Goal: Navigation & Orientation: Find specific page/section

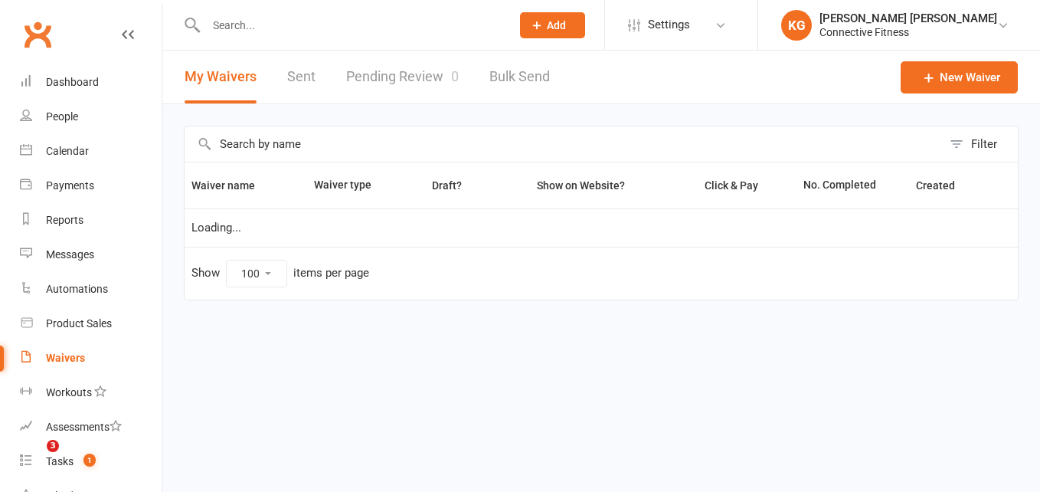
select select "100"
click at [80, 347] on link "Waivers" at bounding box center [91, 358] width 142 height 34
click at [67, 67] on link "Dashboard" at bounding box center [91, 82] width 142 height 34
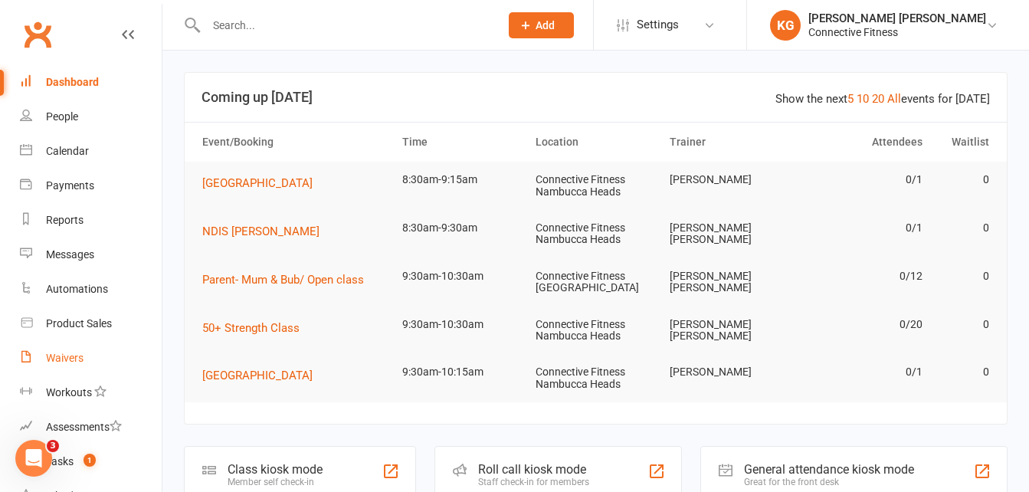
click at [61, 361] on div "Waivers" at bounding box center [65, 358] width 38 height 12
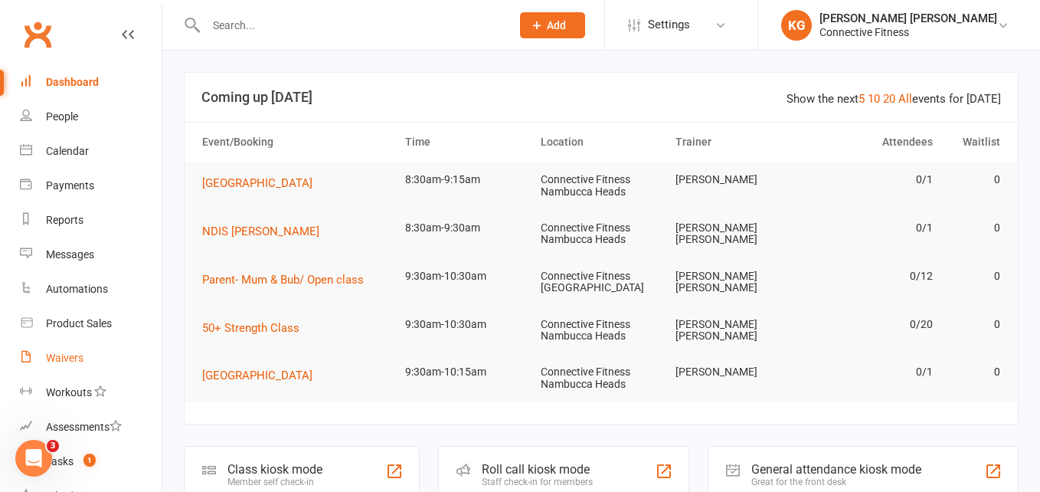
select select "100"
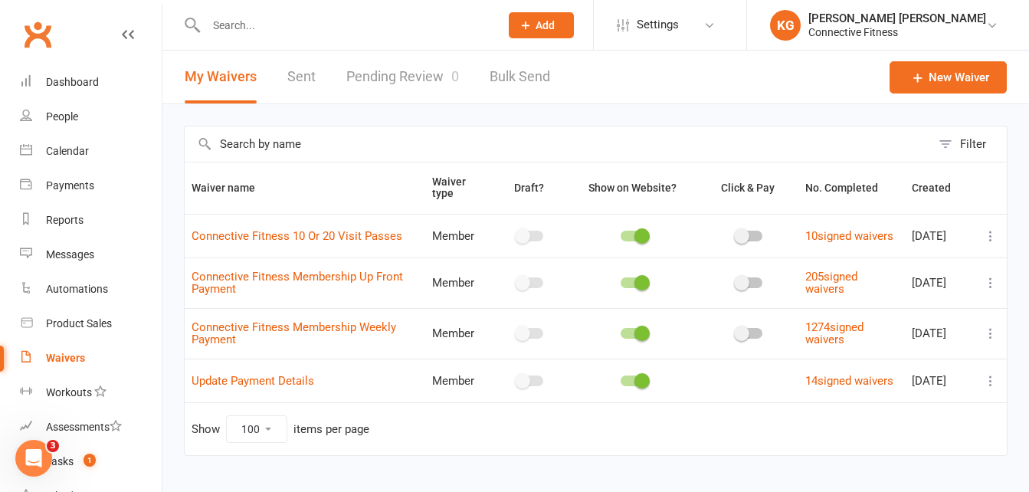
click at [374, 70] on link "Pending Review 0" at bounding box center [402, 77] width 113 height 53
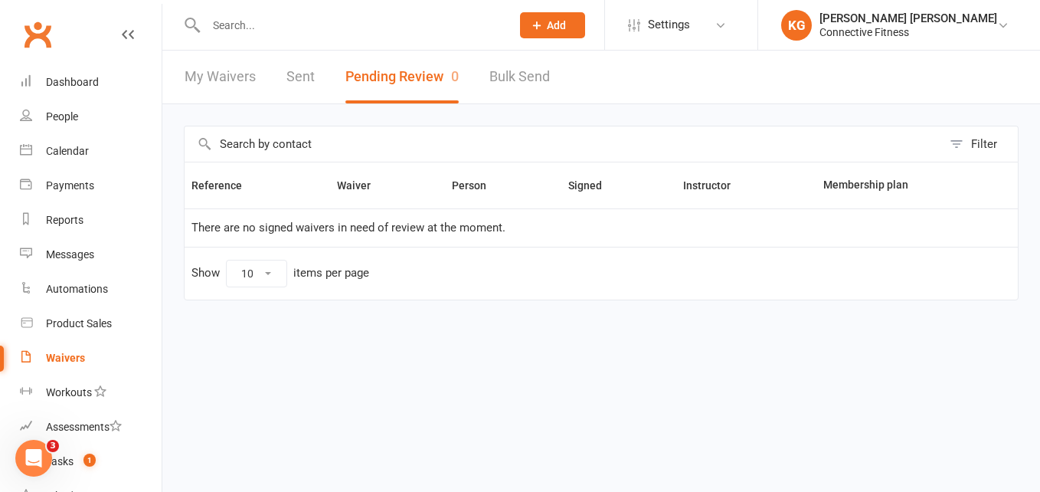
click at [231, 87] on link "My Waivers" at bounding box center [220, 77] width 71 height 53
select select "100"
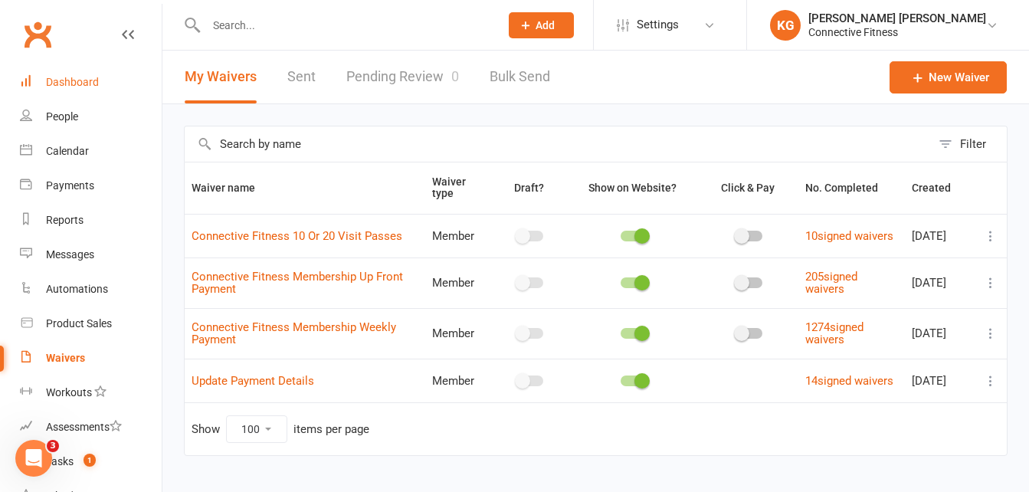
click at [51, 77] on div "Dashboard" at bounding box center [72, 82] width 53 height 12
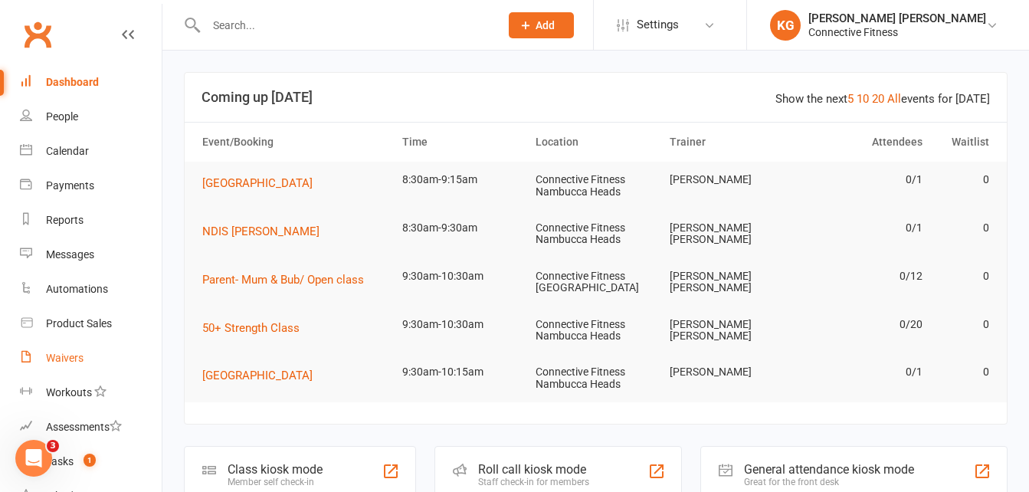
click at [61, 355] on div "Waivers" at bounding box center [65, 358] width 38 height 12
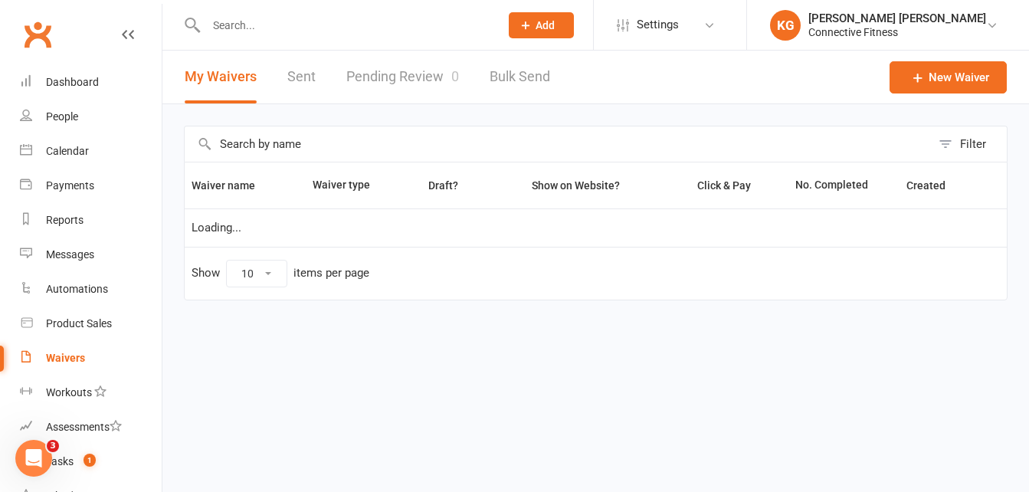
select select "100"
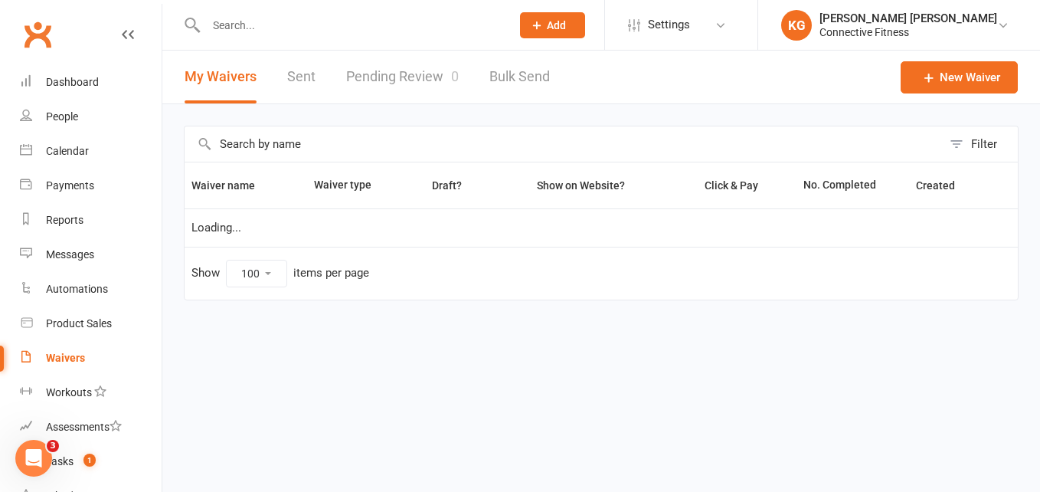
click at [376, 77] on link "Pending Review 0" at bounding box center [402, 77] width 113 height 53
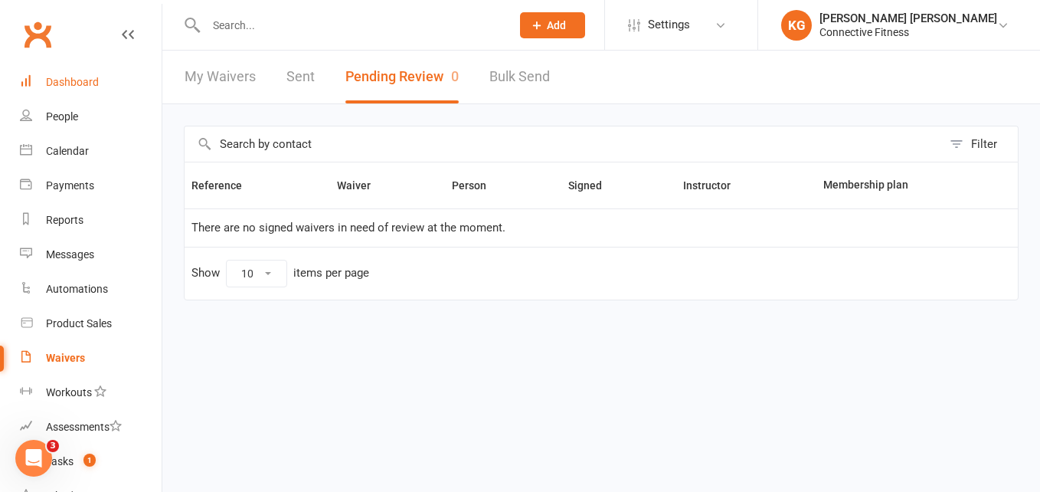
click at [99, 90] on link "Dashboard" at bounding box center [91, 82] width 142 height 34
